Goal: Find specific page/section: Find specific page/section

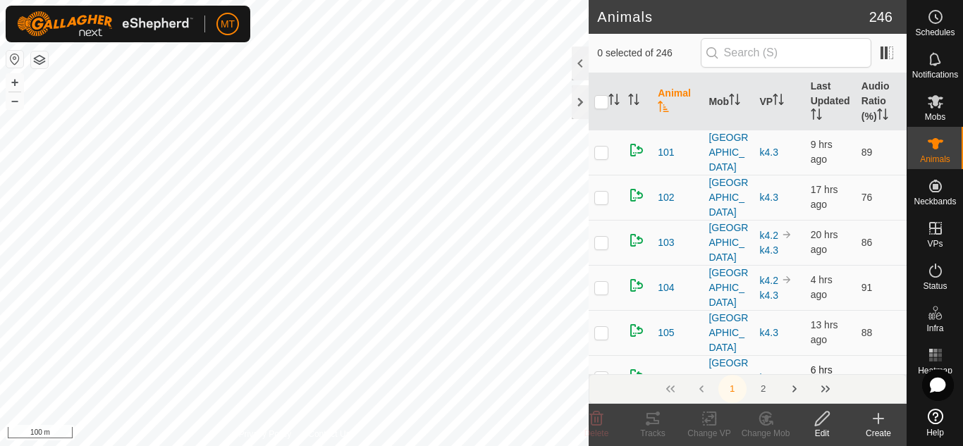
click at [672, 355] on td "106" at bounding box center [677, 377] width 51 height 45
